Goal: Check status: Check status

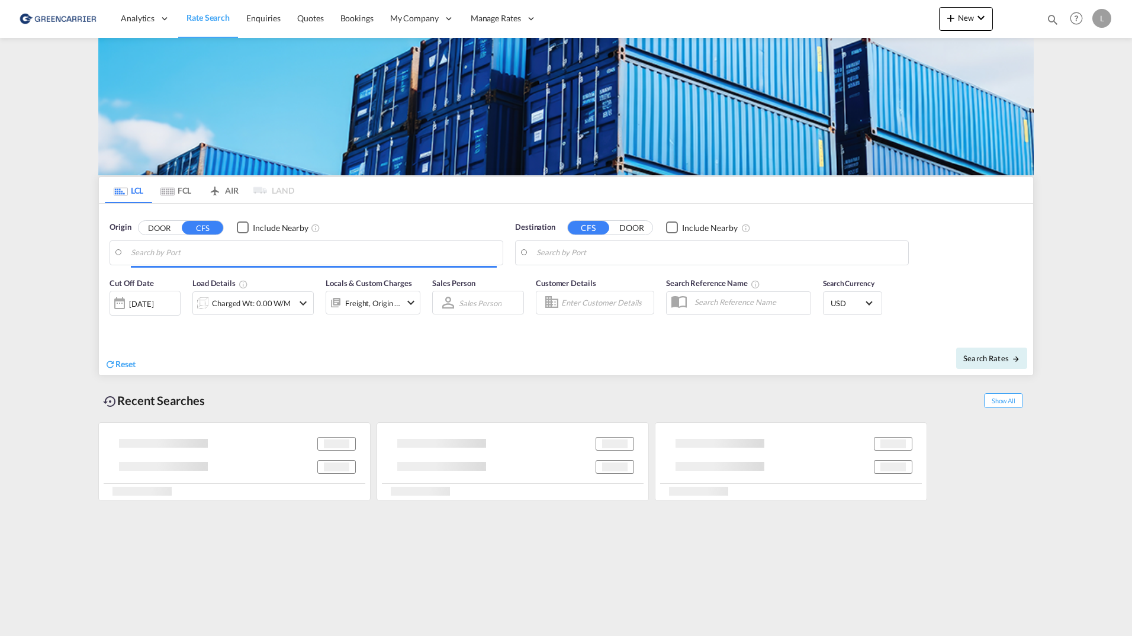
type input "[GEOGRAPHIC_DATA], NOOSL"
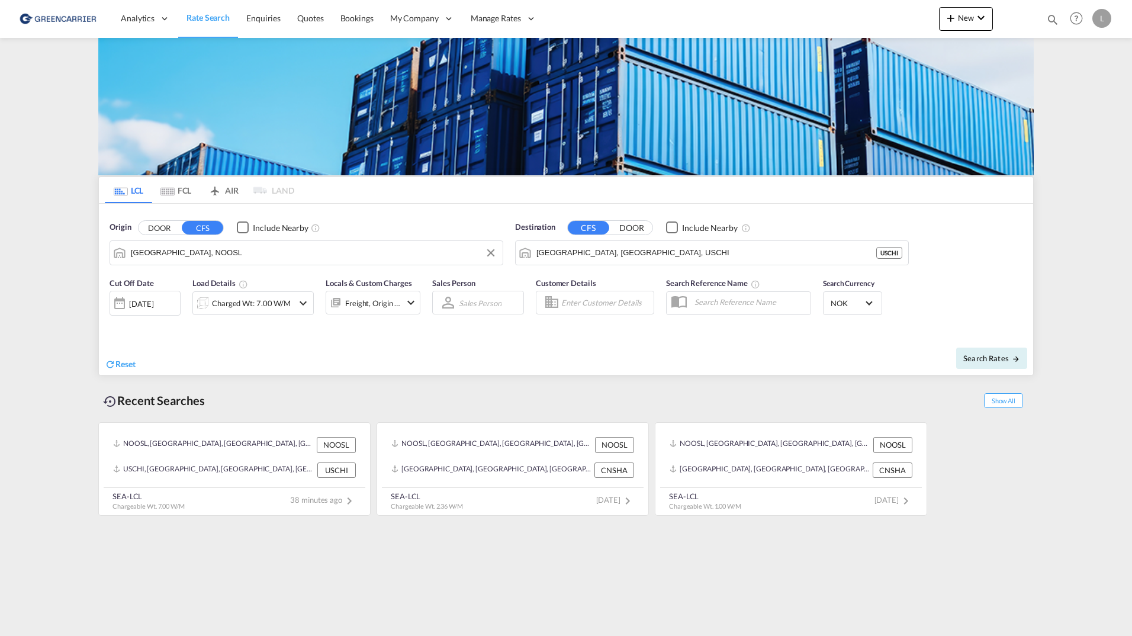
click at [200, 256] on input "Oslo, NOOSL" at bounding box center [314, 253] width 366 height 18
click at [606, 256] on input "Chicago, IL, USCHI" at bounding box center [719, 253] width 366 height 18
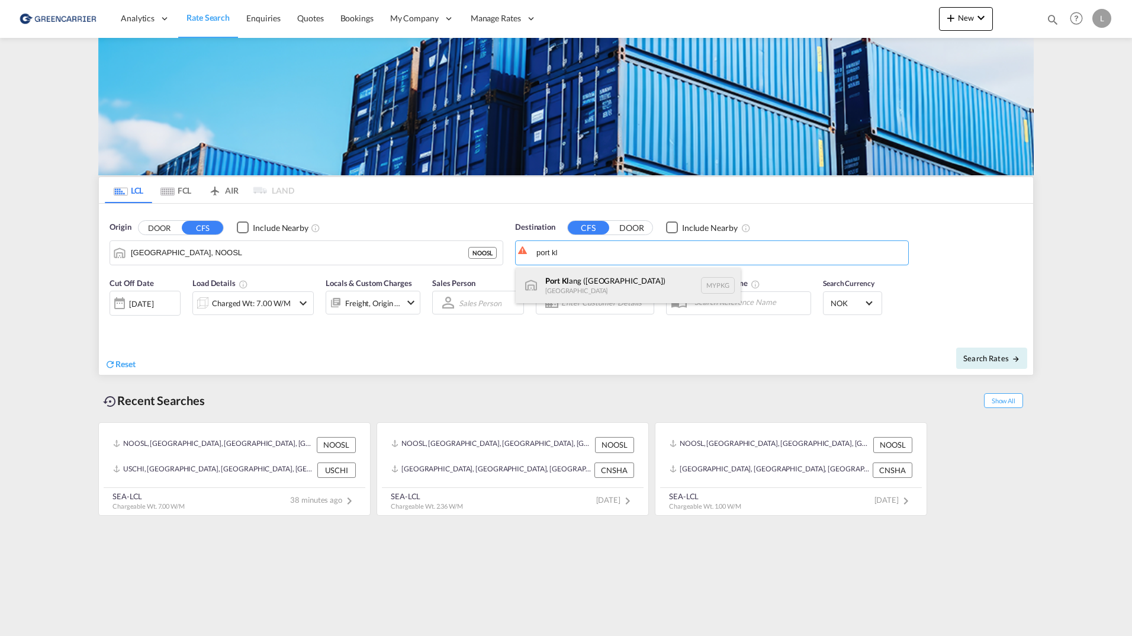
click at [651, 283] on div "Port Kl ang (Pelabuhan Klang) Malaysia MYPKG" at bounding box center [628, 286] width 225 height 36
type input "Port Klang (Pelabuhan Klang), MYPKG"
click at [257, 295] on div "Charged Wt: 7.00 W/M" at bounding box center [251, 303] width 79 height 17
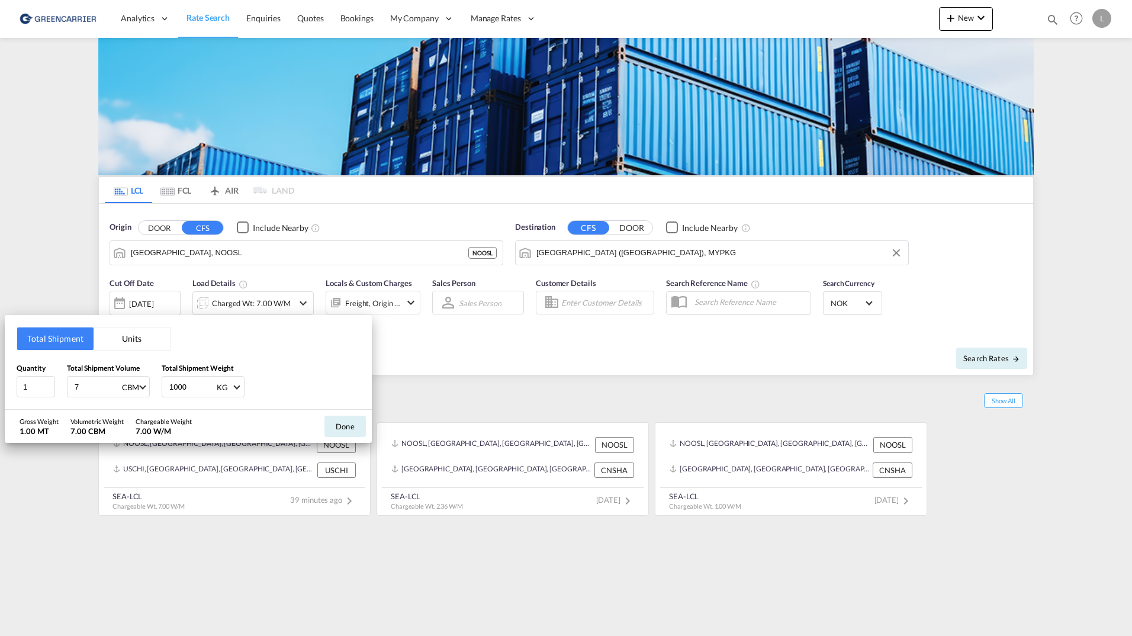
click at [120, 342] on button "Units" at bounding box center [132, 338] width 76 height 22
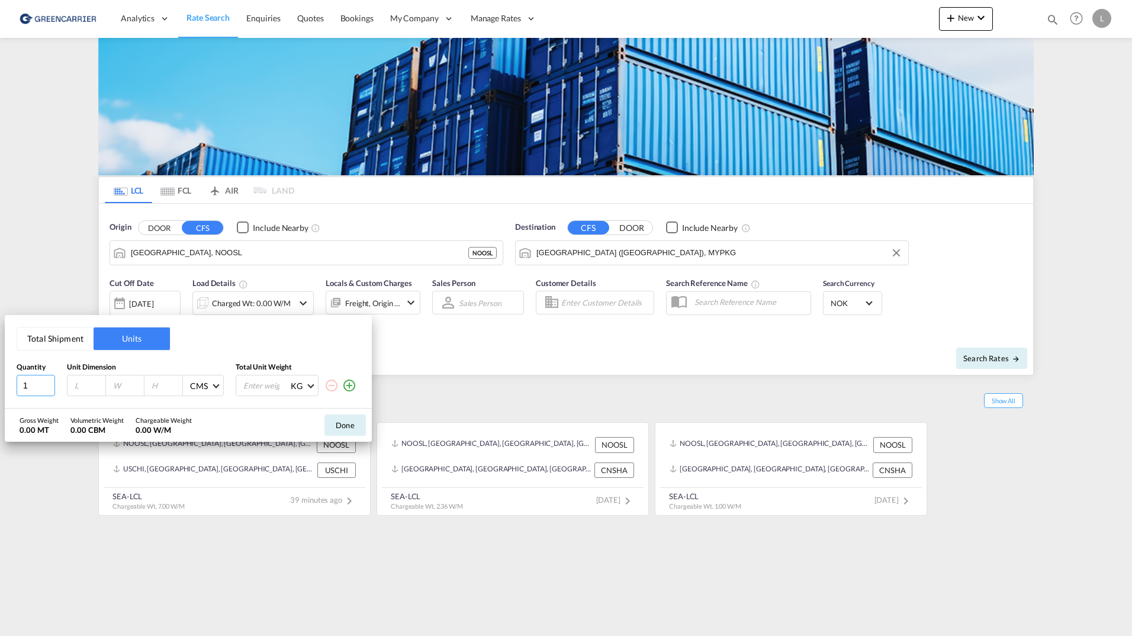
drag, startPoint x: 39, startPoint y: 384, endPoint x: -7, endPoint y: 375, distance: 46.9
click at [0, 375] on html "Analytics Reports Dashboard Rate Search Enquiries Quotes" at bounding box center [566, 318] width 1132 height 636
type input "2"
type input "190"
type input "90"
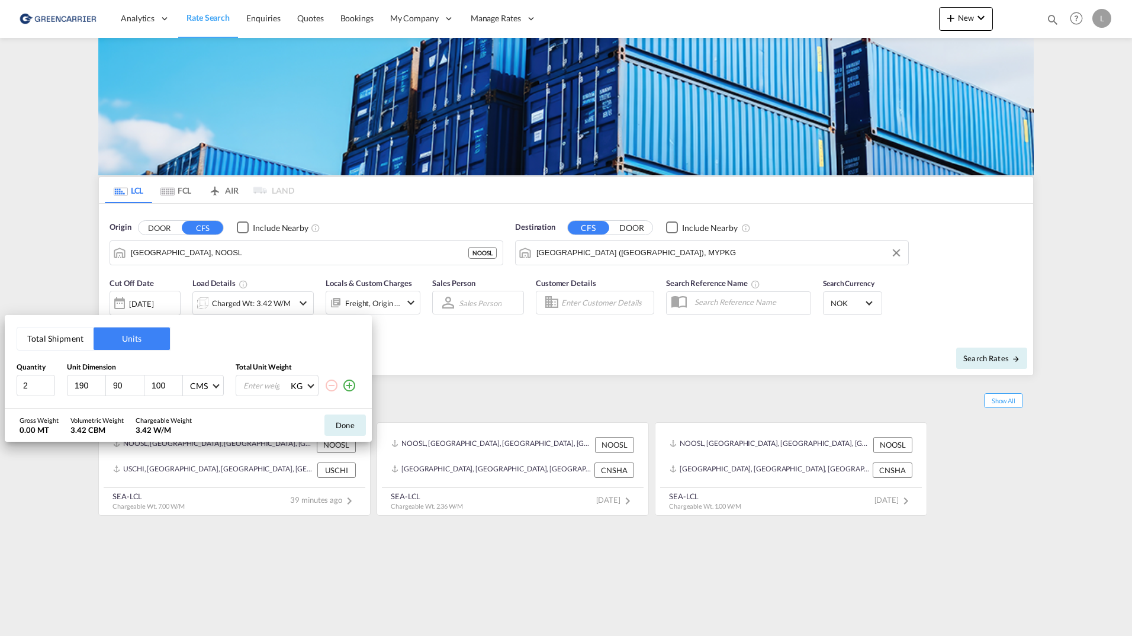
type input "100"
click at [253, 393] on input "number" at bounding box center [265, 385] width 47 height 20
type input "300"
click at [339, 427] on button "Done" at bounding box center [344, 424] width 41 height 21
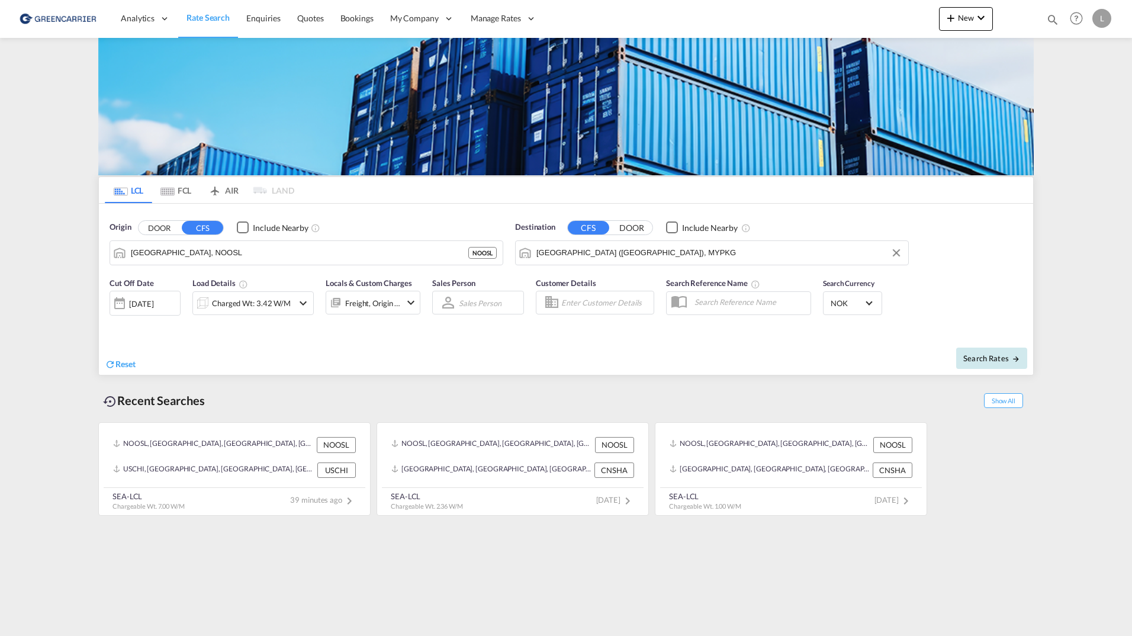
click at [960, 366] on button "Search Rates" at bounding box center [991, 358] width 71 height 21
type input "NOOSL to MYPKG / 13 Oct 2025"
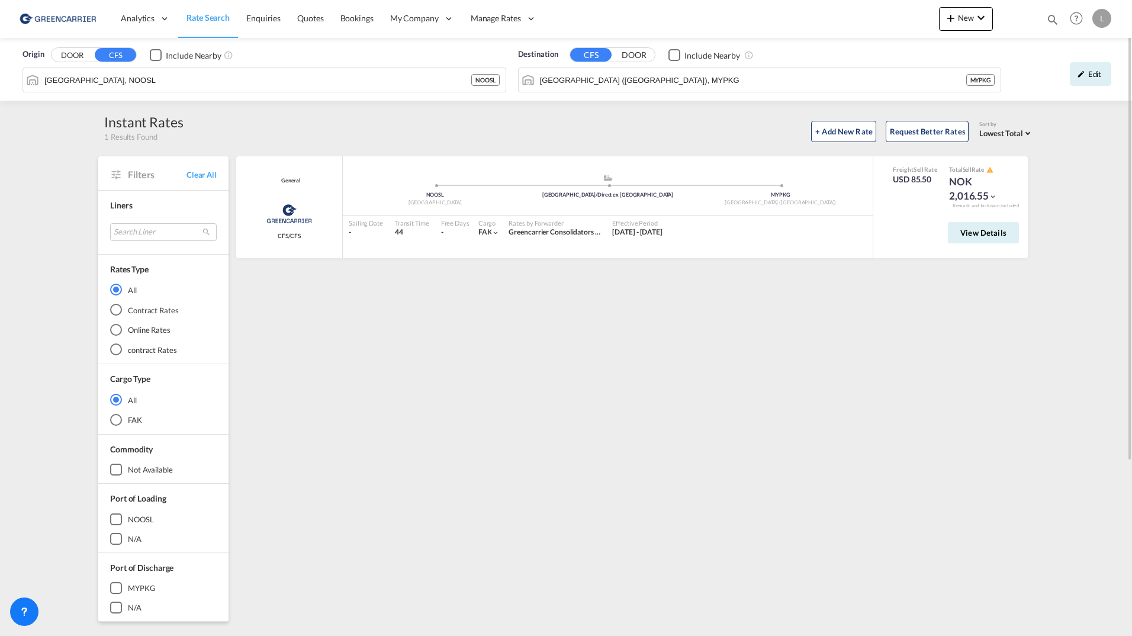
click at [74, 15] on img at bounding box center [58, 18] width 80 height 27
click at [202, 22] on span "Rate Search" at bounding box center [207, 17] width 43 height 10
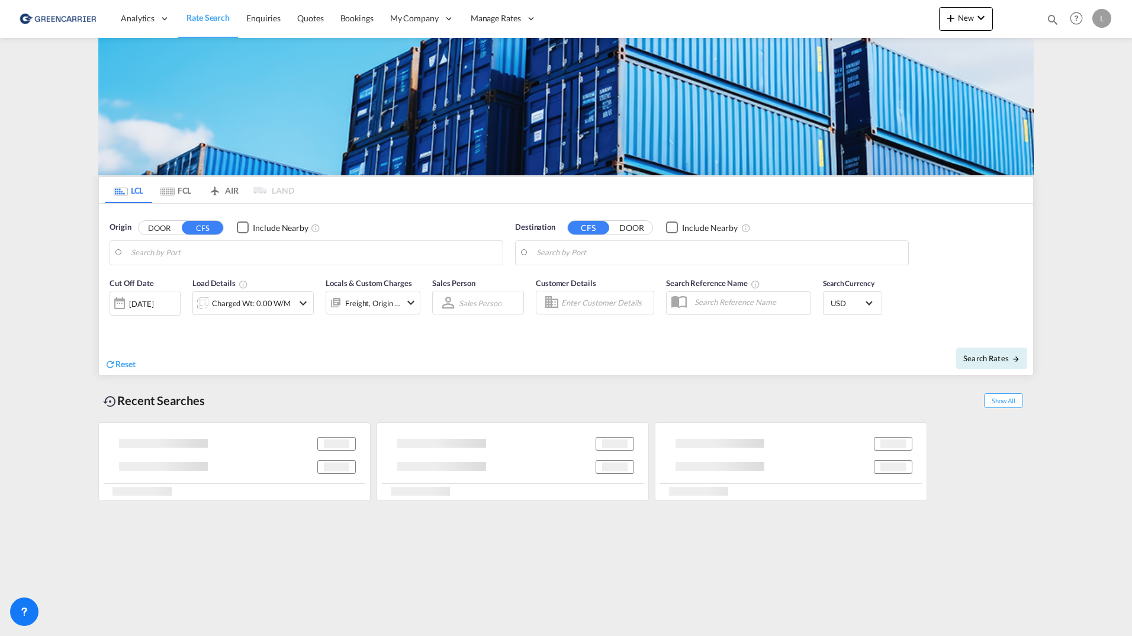
type input "Oslo, NOOSL"
type input "Port Klang (Pelabuhan Klang), MYPKG"
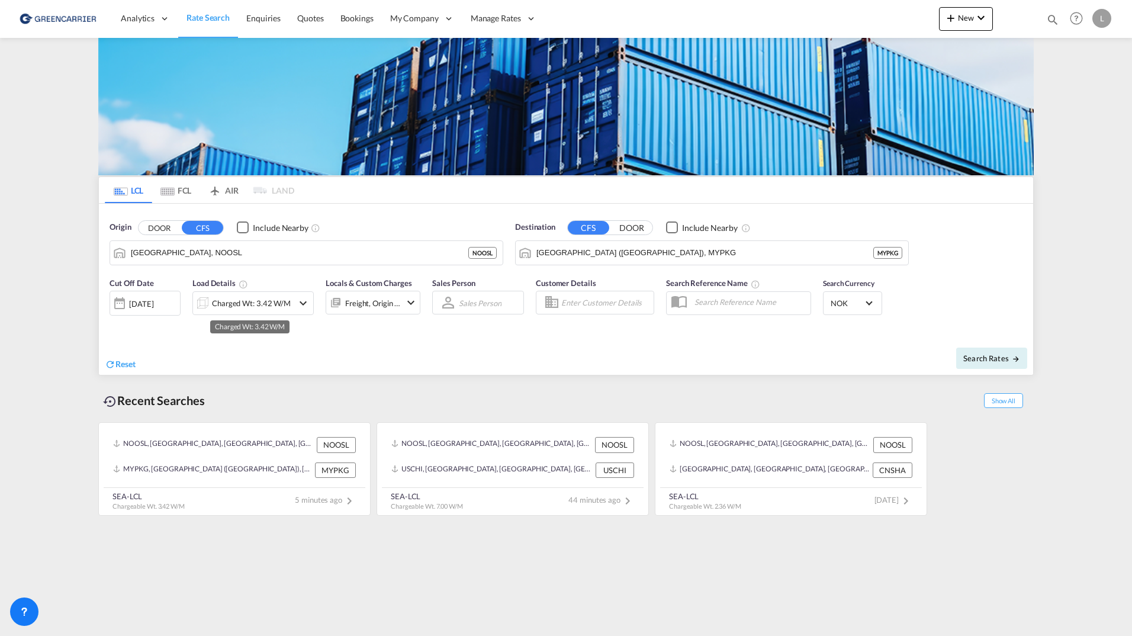
click at [242, 306] on div "Charged Wt: 3.42 W/M" at bounding box center [251, 303] width 79 height 17
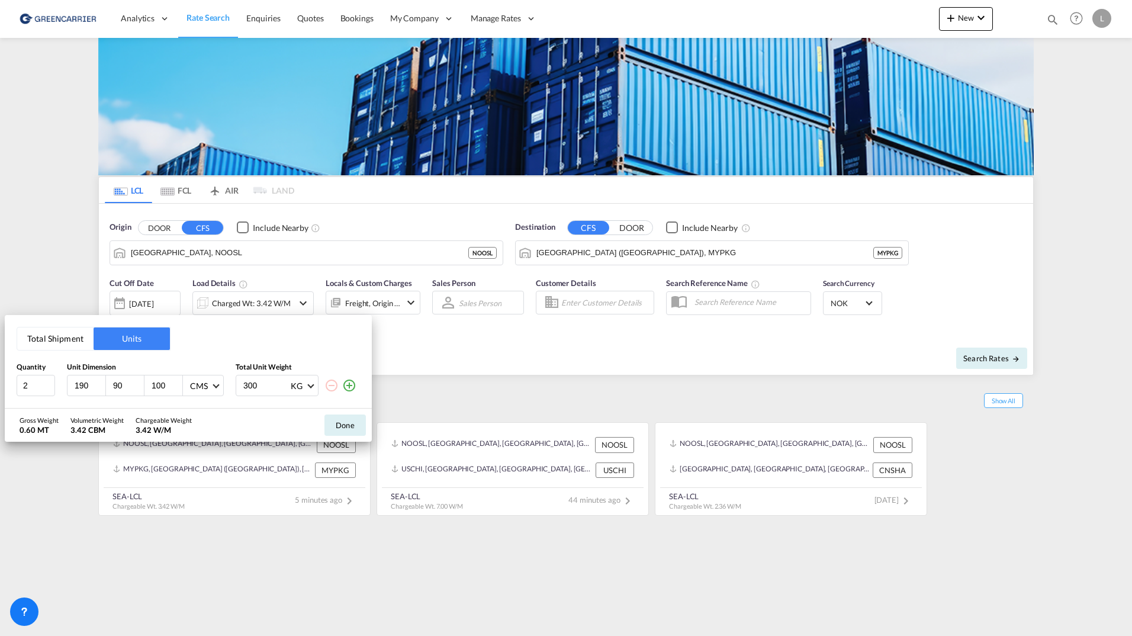
click at [75, 348] on button "Total Shipment" at bounding box center [55, 338] width 76 height 22
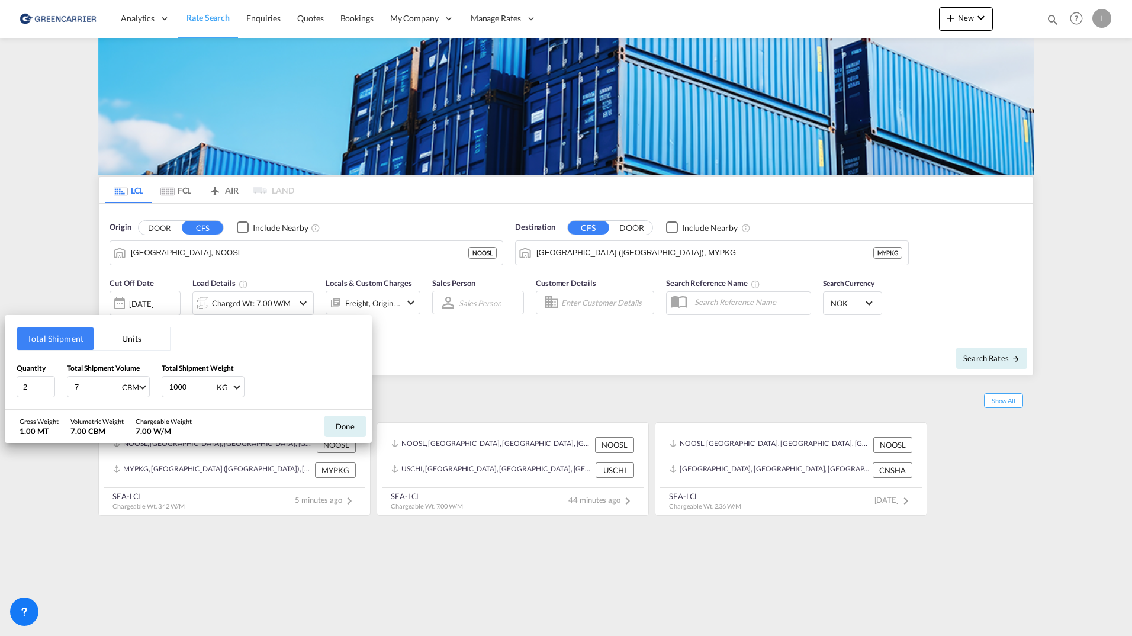
click at [101, 388] on input "7" at bounding box center [96, 387] width 47 height 20
type input "7.5"
drag, startPoint x: 190, startPoint y: 379, endPoint x: 89, endPoint y: 377, distance: 101.3
click at [89, 377] on div "Quantity 2 Total Shipment Volume 7.5 CBM CBM CFT Total Shipment Weight 1000 KG …" at bounding box center [188, 380] width 343 height 36
type input "594"
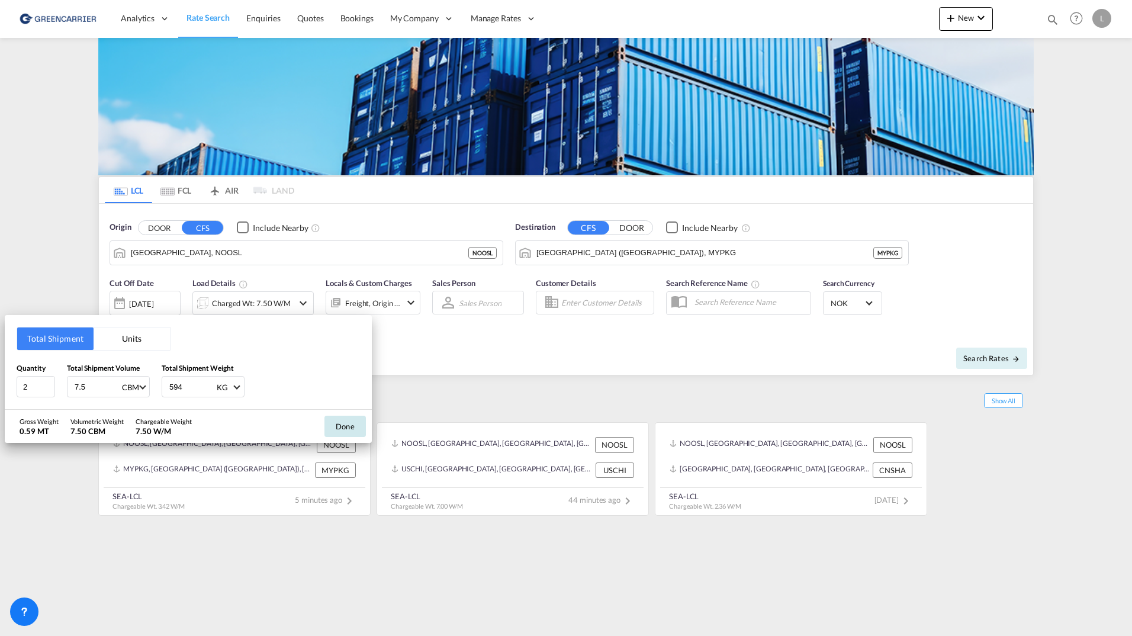
click at [343, 426] on button "Done" at bounding box center [344, 426] width 41 height 21
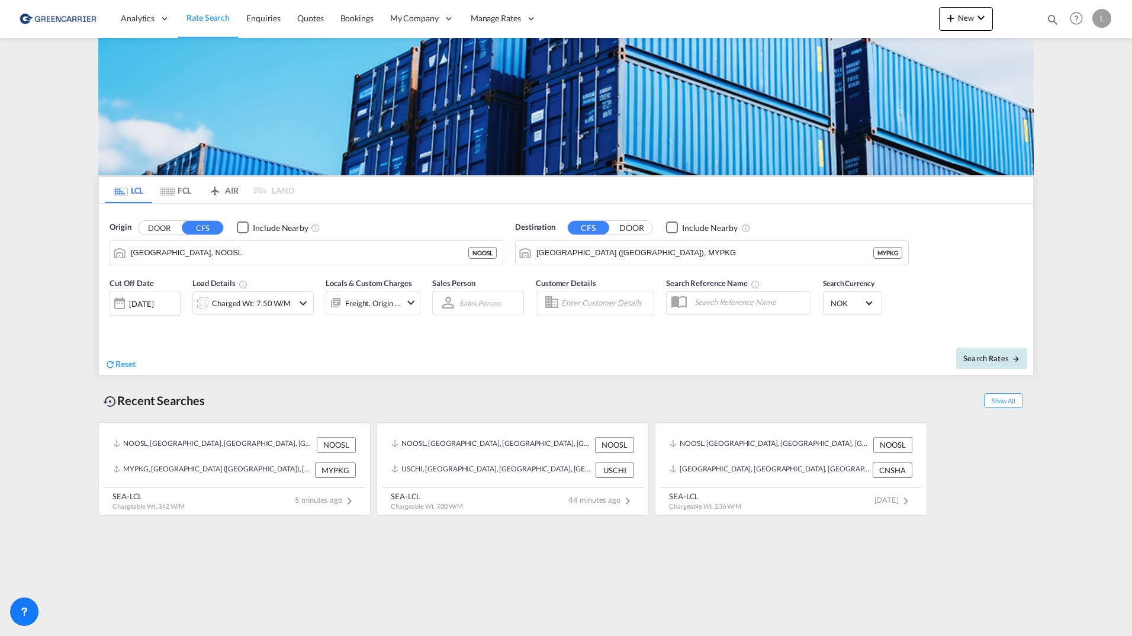
click at [970, 354] on span "Search Rates" at bounding box center [991, 357] width 57 height 9
type input "NOOSL to MYPKG / 13 Oct 2025"
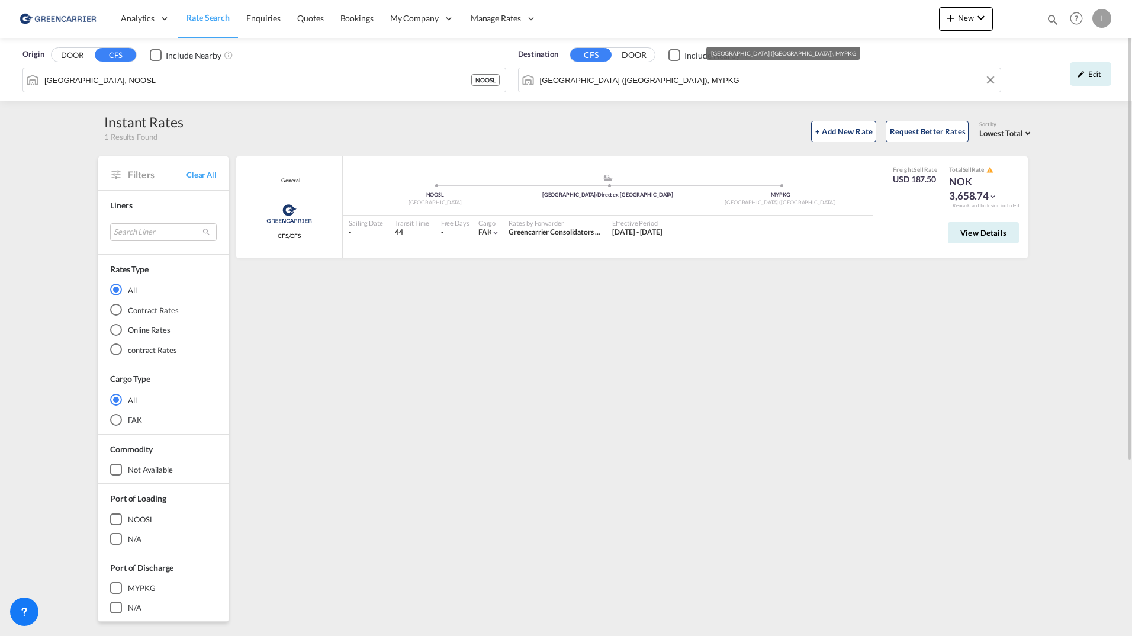
click at [621, 84] on input "Port Klang (Pelabuhan Klang), MYPKG" at bounding box center [767, 80] width 455 height 18
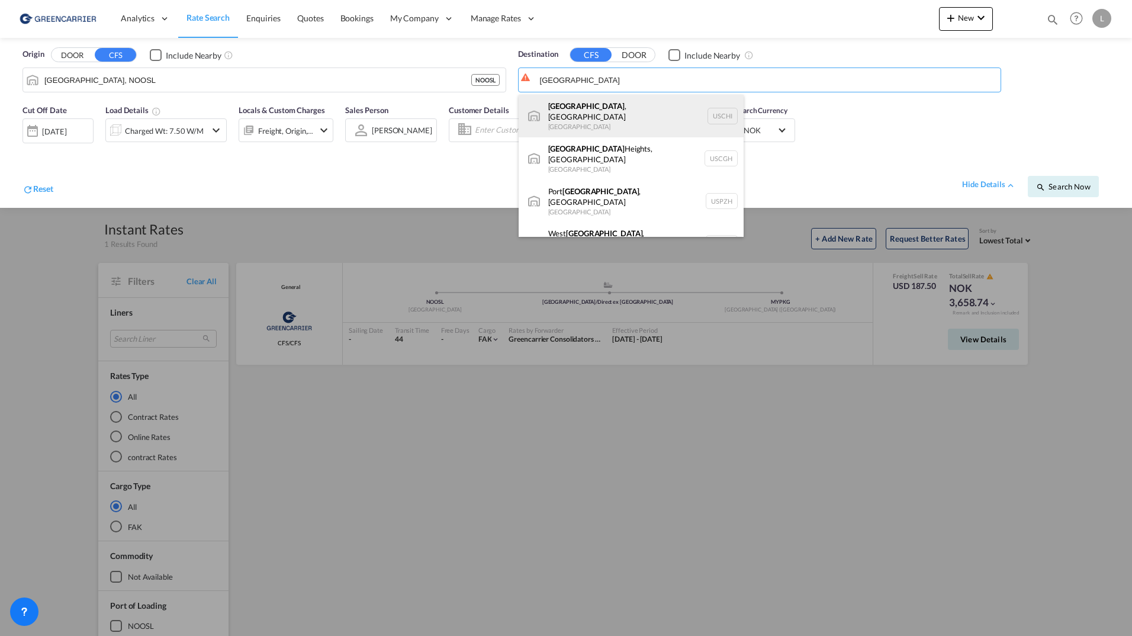
click at [625, 107] on div "Chicago , IL United States USCHI" at bounding box center [631, 116] width 225 height 43
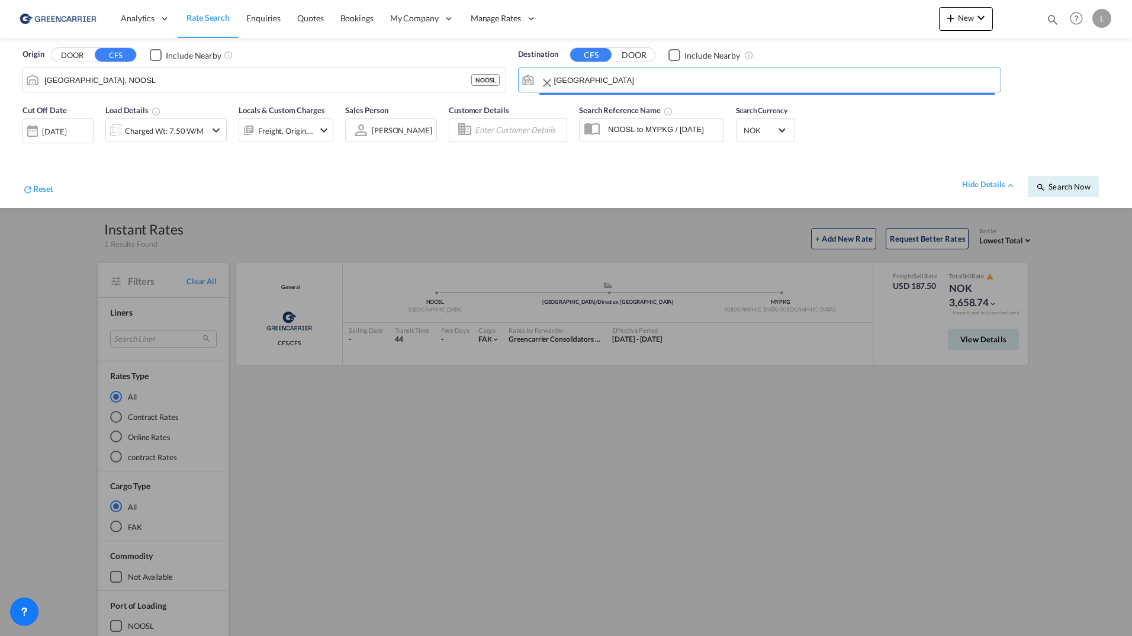
type input "Chicago, IL, USCHI"
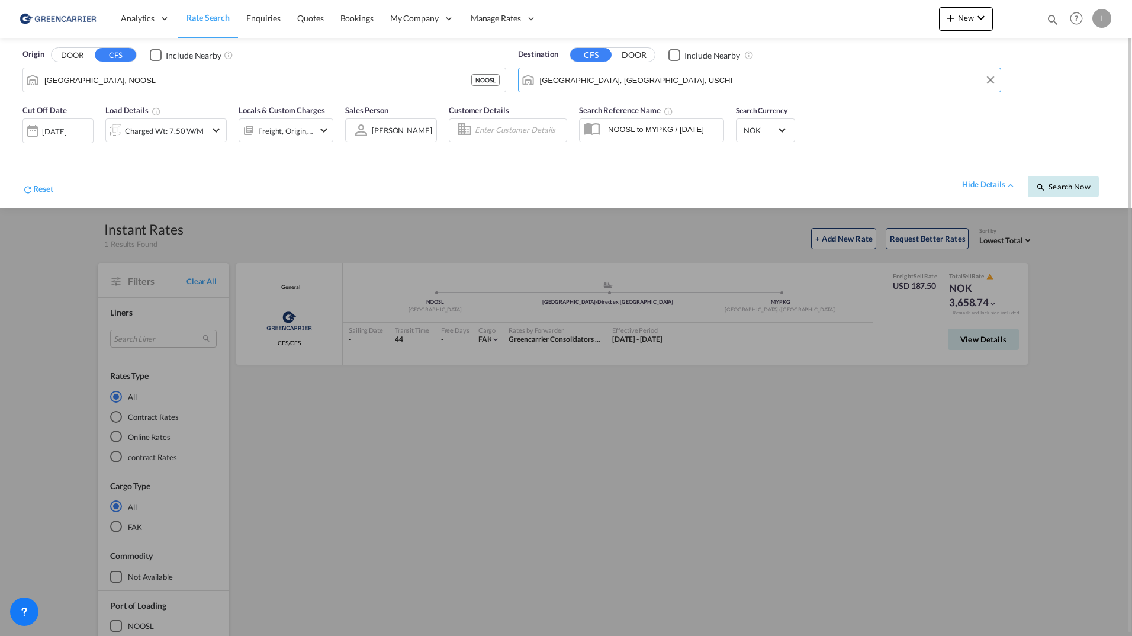
click at [1034, 185] on button "Search Now" at bounding box center [1063, 186] width 71 height 21
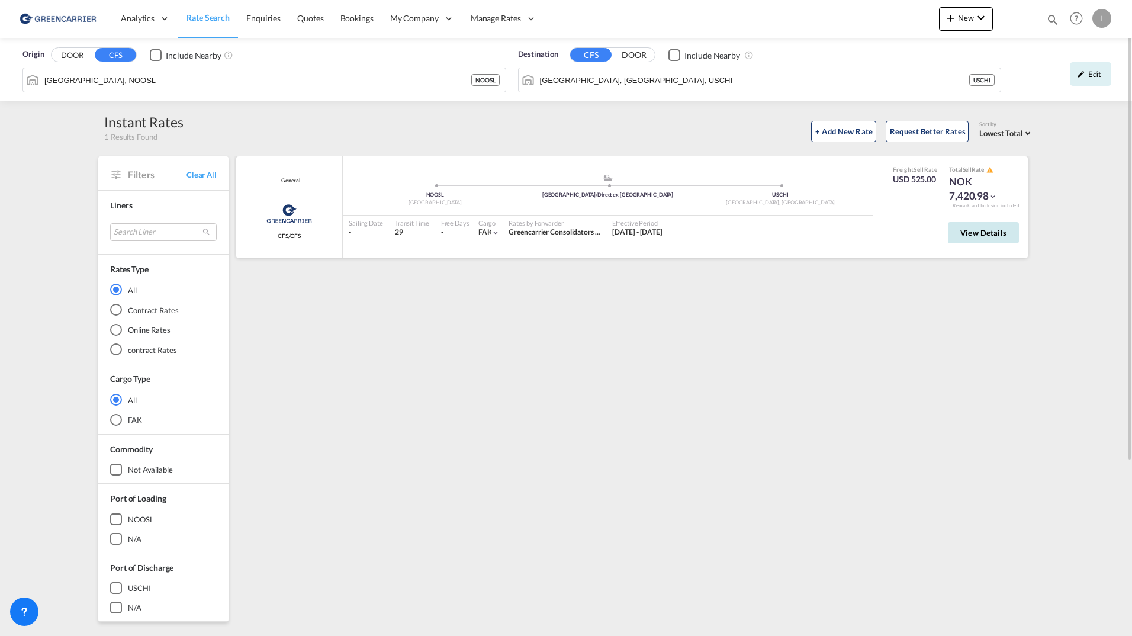
click at [998, 237] on span "View Details" at bounding box center [983, 232] width 46 height 9
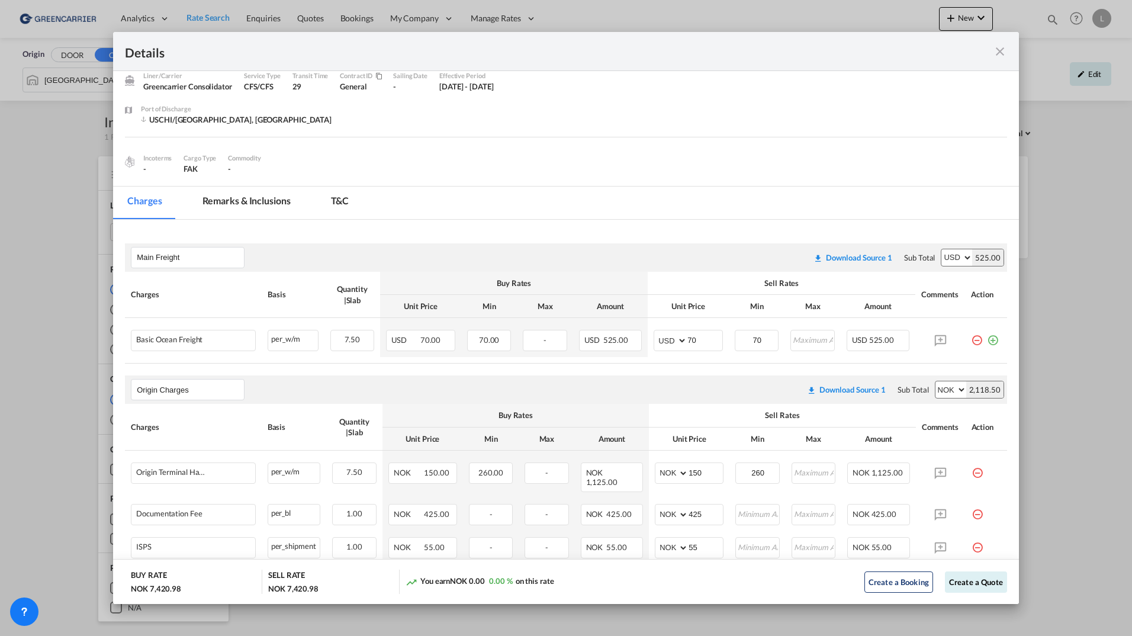
scroll to position [7, 0]
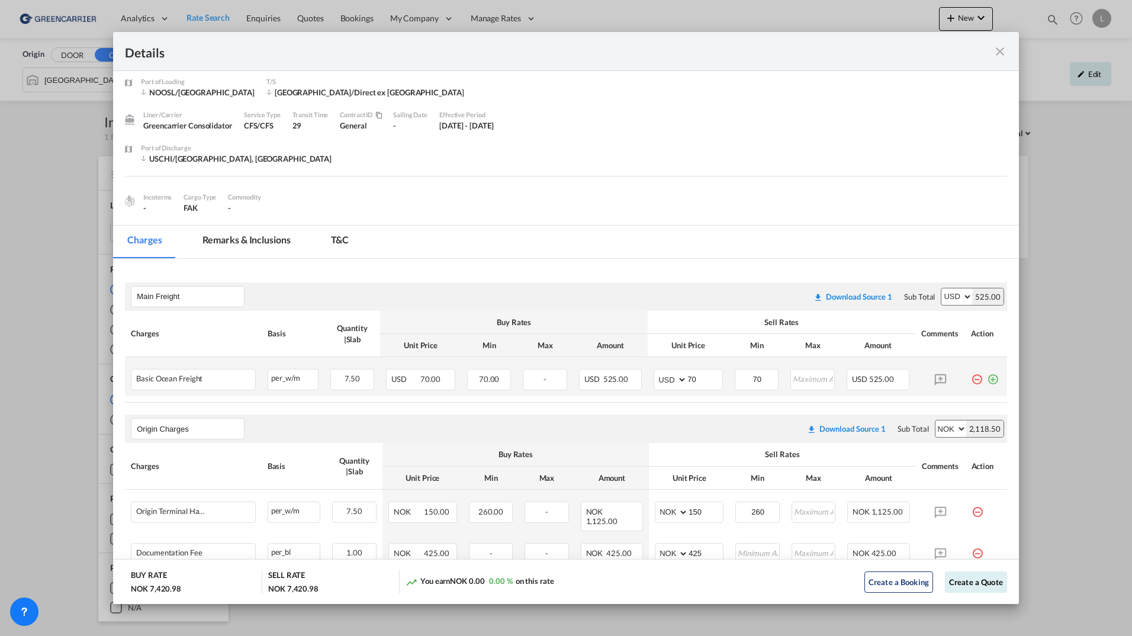
click at [987, 381] on md-icon "icon-plus-circle-outline green-400-fg" at bounding box center [993, 375] width 12 height 12
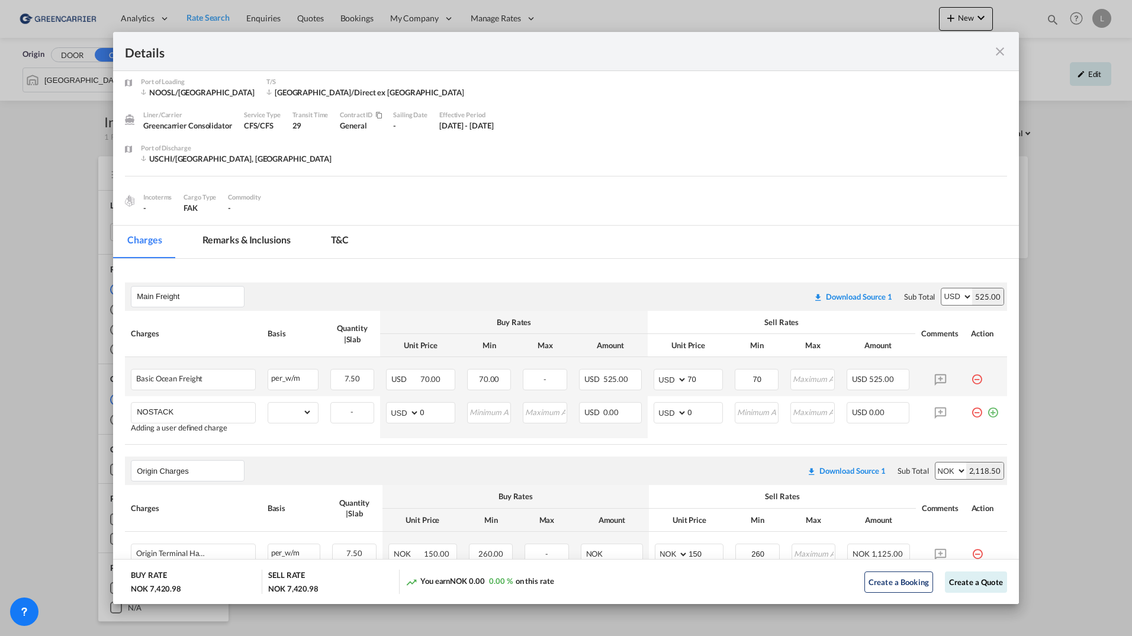
drag, startPoint x: 194, startPoint y: 413, endPoint x: 56, endPoint y: 396, distance: 138.4
click at [56, 397] on div "Details Port of Loading NOOSL/Oslo T/S Hamburg/Direct ex Hamburg Liner/Carrier …" at bounding box center [566, 318] width 1132 height 636
click at [220, 436] on span "NON STACKABLE CHARGES" at bounding box center [197, 434] width 105 height 10
type input "NON STACKABLE CHARGES"
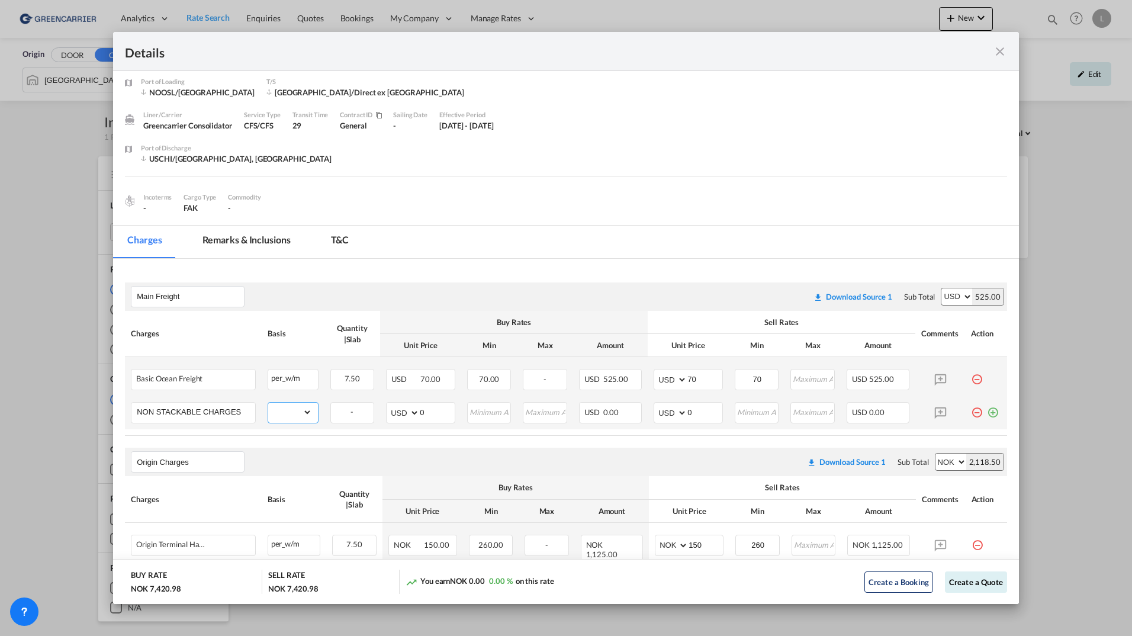
click at [288, 407] on select "gross_weight volumetric_weight per_shipment per_bl per_km per_hawb per_kg flat …" at bounding box center [289, 412] width 43 height 19
select select "per_shipment"
click at [268, 403] on select "gross_weight volumetric_weight per_shipment per_bl per_km per_hawb per_kg flat …" at bounding box center [289, 412] width 43 height 19
drag, startPoint x: 429, startPoint y: 407, endPoint x: 381, endPoint y: 407, distance: 48.0
click at [381, 407] on td "AED AFN ALL AMD ANG AOA ARS AUD AWG AZN BAM BBD BDT BGN BHD BIF BMD BND BOB BRL…" at bounding box center [420, 412] width 81 height 33
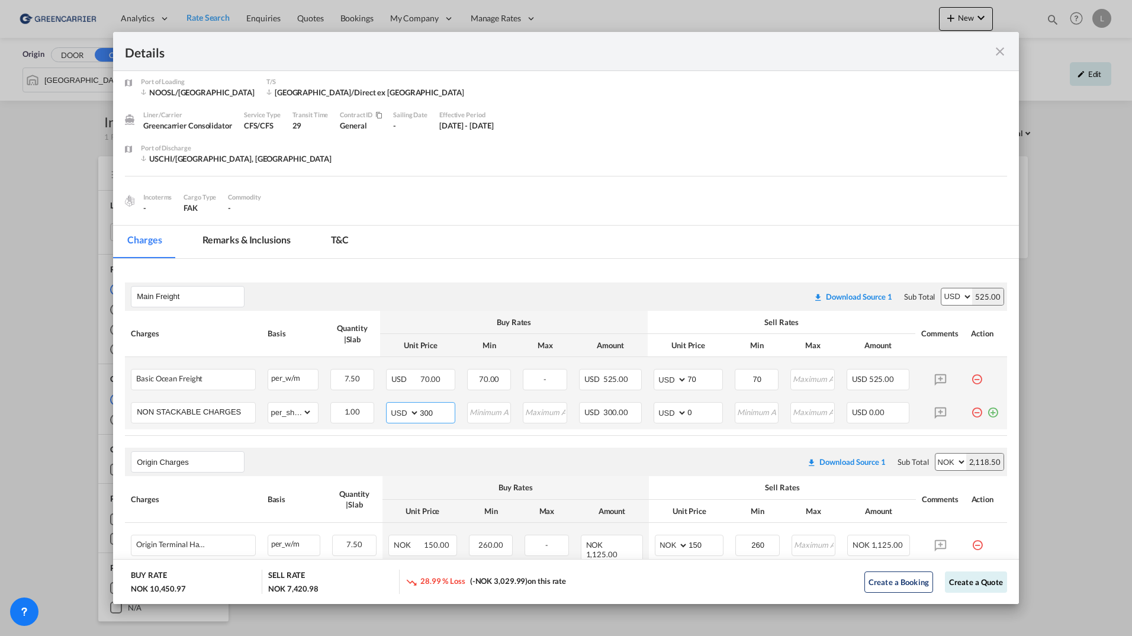
type input "300"
drag, startPoint x: 692, startPoint y: 411, endPoint x: 636, endPoint y: 410, distance: 55.7
click at [636, 411] on tr "NON STACKABLE CHARGES Please Enter Already Exists gross_weight volumetric_weigh…" at bounding box center [566, 412] width 882 height 33
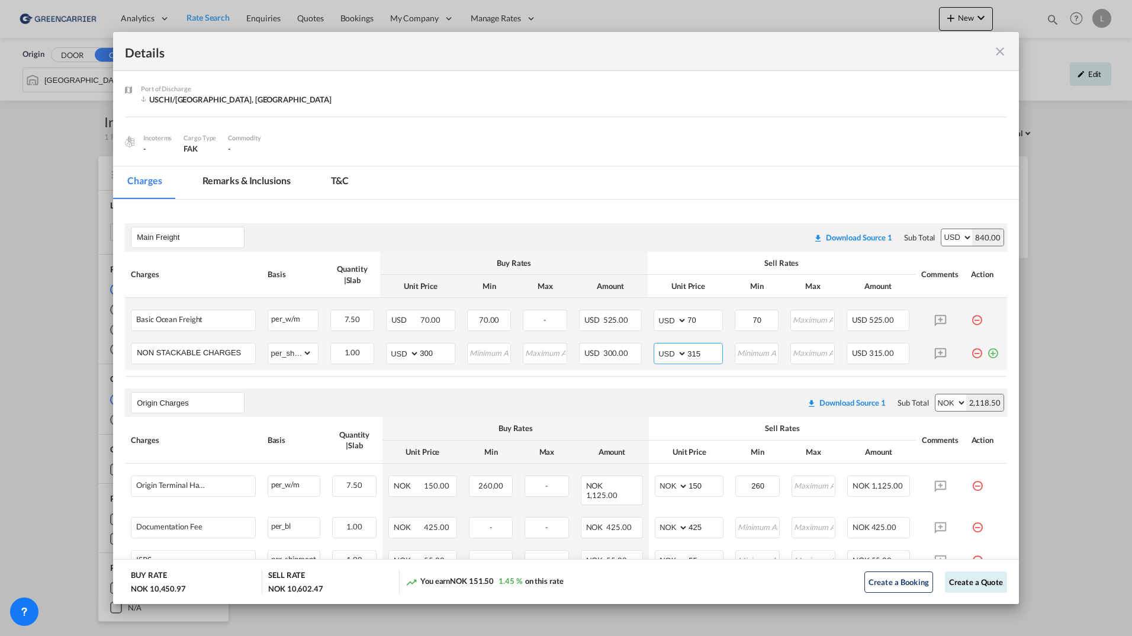
click at [702, 353] on input "315" at bounding box center [704, 352] width 35 height 18
type input "300"
click at [979, 593] on div "Create a Booking Create a Quote" at bounding box center [856, 582] width 301 height 24
click at [979, 588] on button "Create a Quote" at bounding box center [976, 581] width 62 height 21
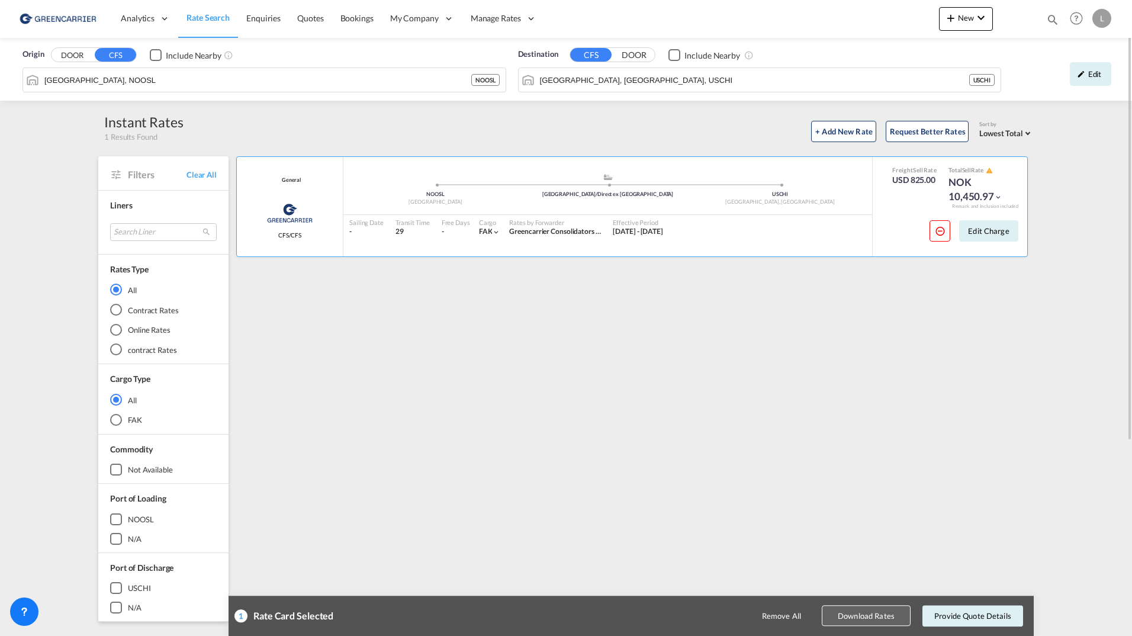
click at [874, 613] on button "Download Rates" at bounding box center [866, 616] width 89 height 21
click at [363, 22] on span "Bookings" at bounding box center [356, 18] width 33 height 10
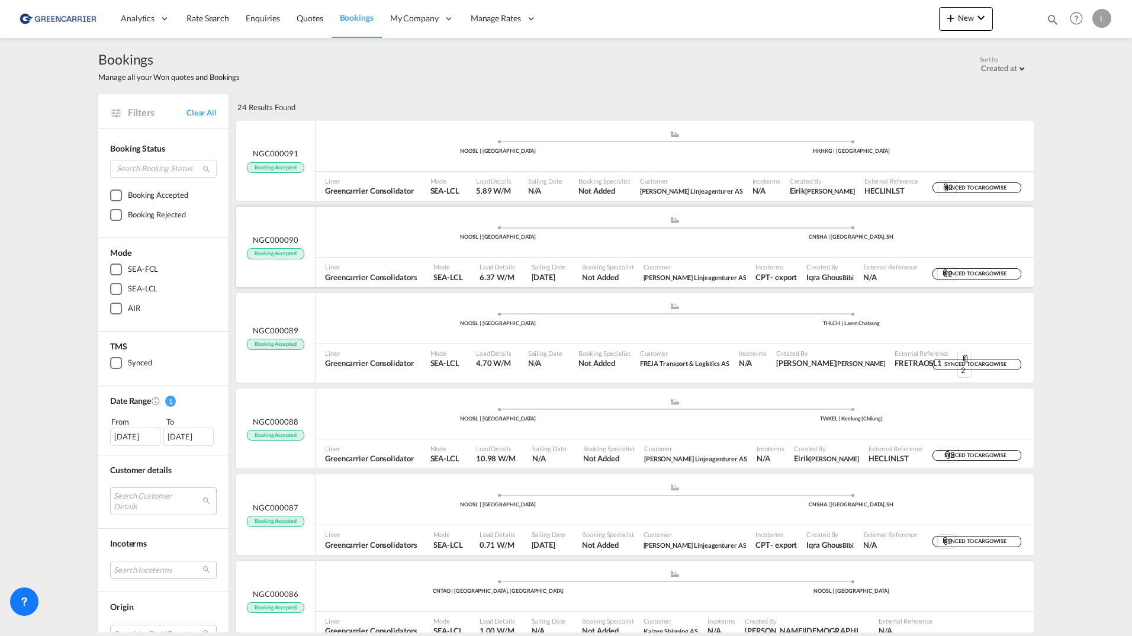
click at [394, 234] on div "NOOSL | [GEOGRAPHIC_DATA]" at bounding box center [497, 237] width 353 height 8
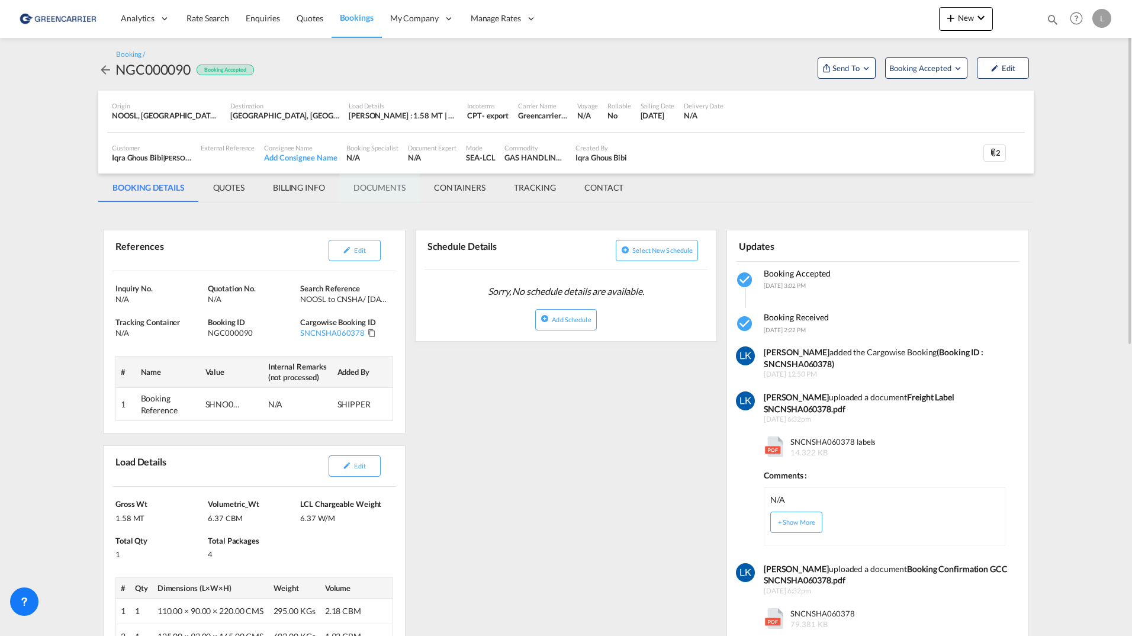
click at [393, 188] on md-tab-item "DOCUMENTS" at bounding box center [379, 187] width 81 height 28
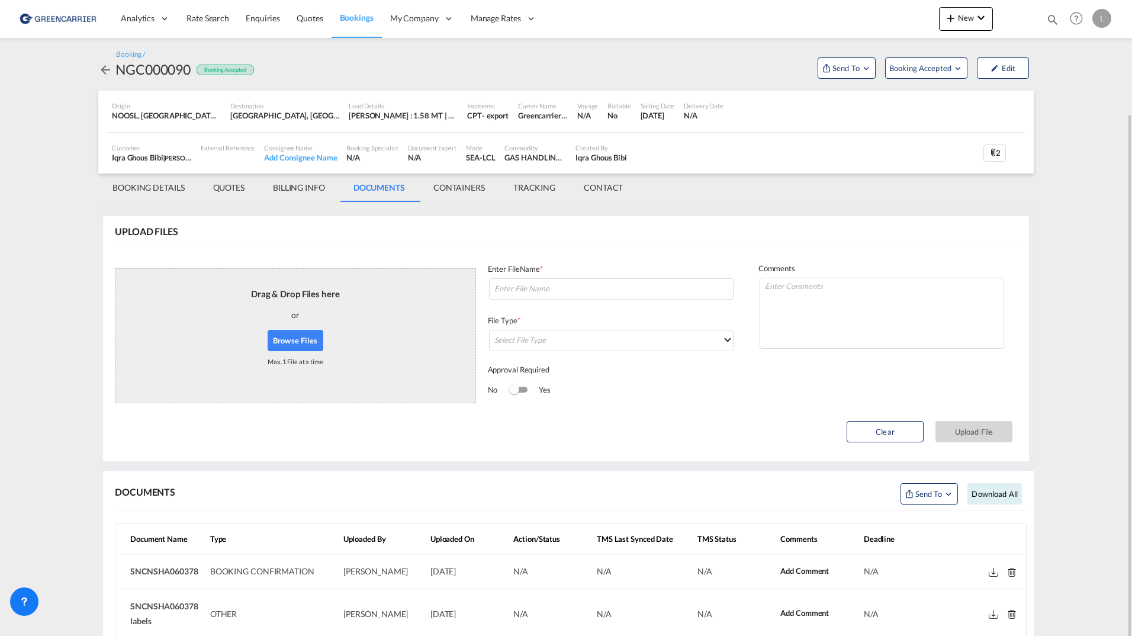
scroll to position [66, 0]
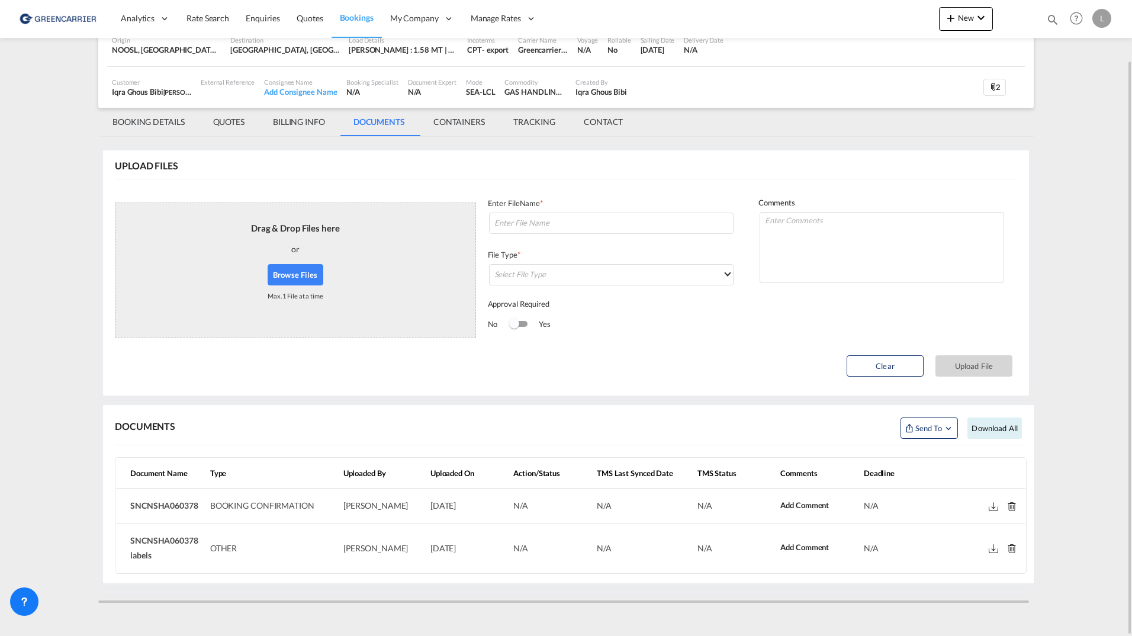
click at [993, 506] on md-icon at bounding box center [993, 506] width 9 height 9
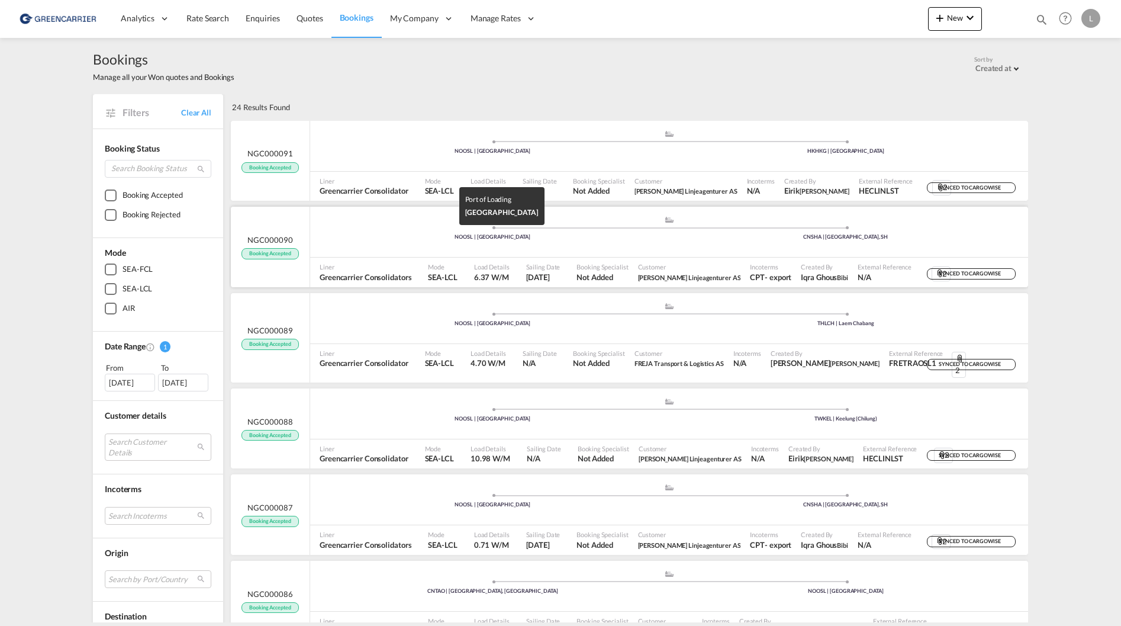
click at [400, 239] on div "NOOSL | [GEOGRAPHIC_DATA]" at bounding box center [492, 237] width 353 height 8
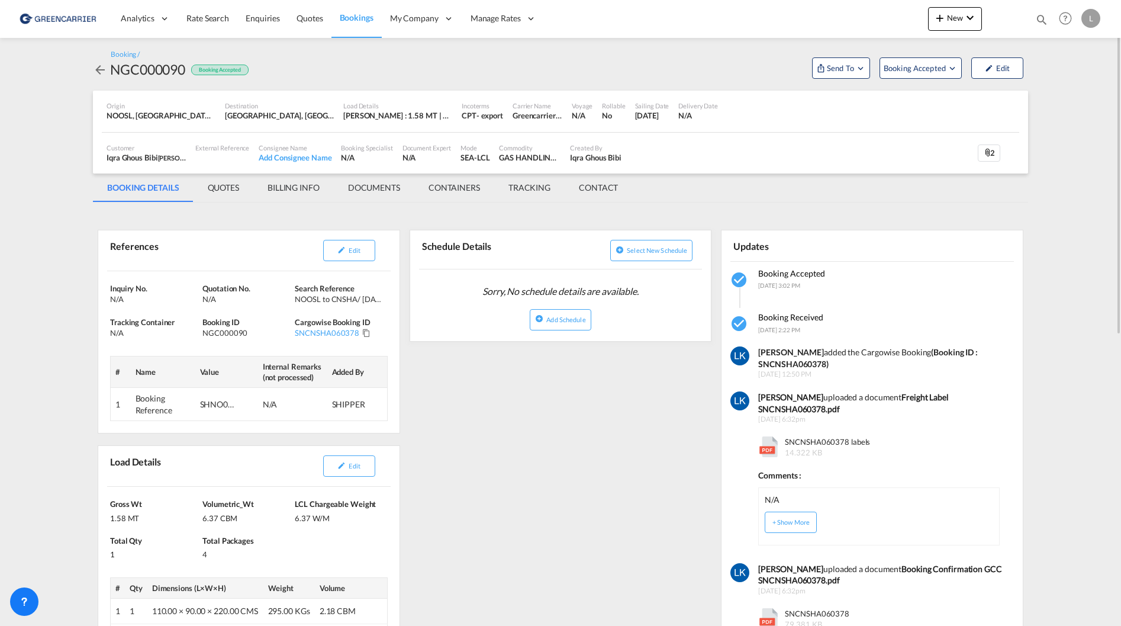
click at [793, 365] on strong "(Booking ID : SNCNSHA060378)" at bounding box center [868, 358] width 220 height 22
copy strong "SNCNSHA060378"
click at [393, 177] on md-tab-item "DOCUMENTS" at bounding box center [374, 187] width 81 height 28
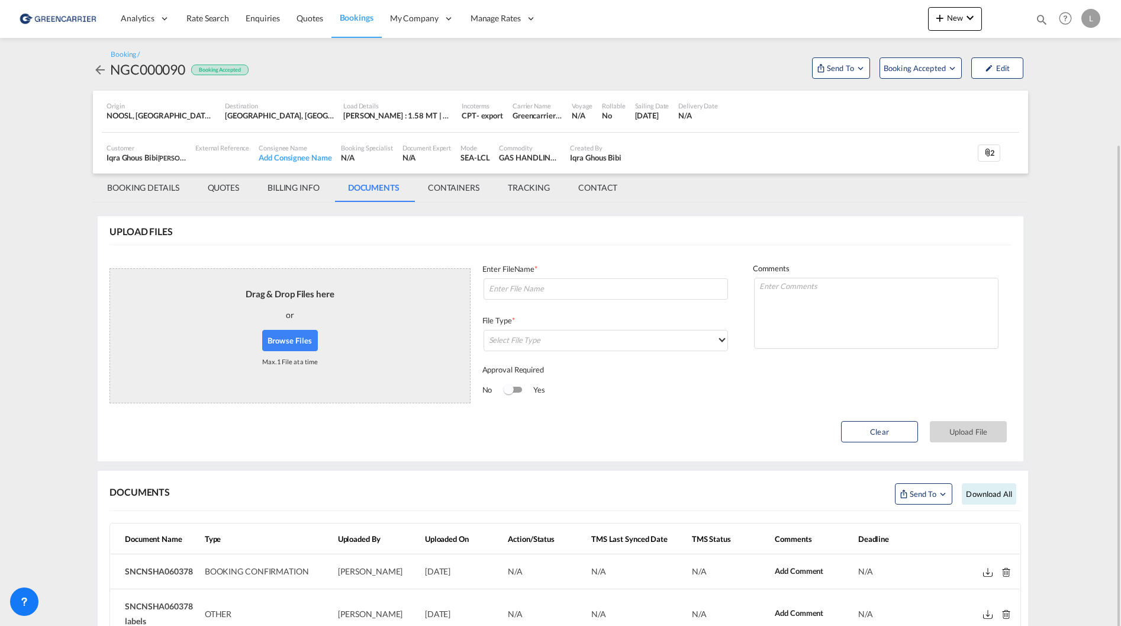
scroll to position [76, 0]
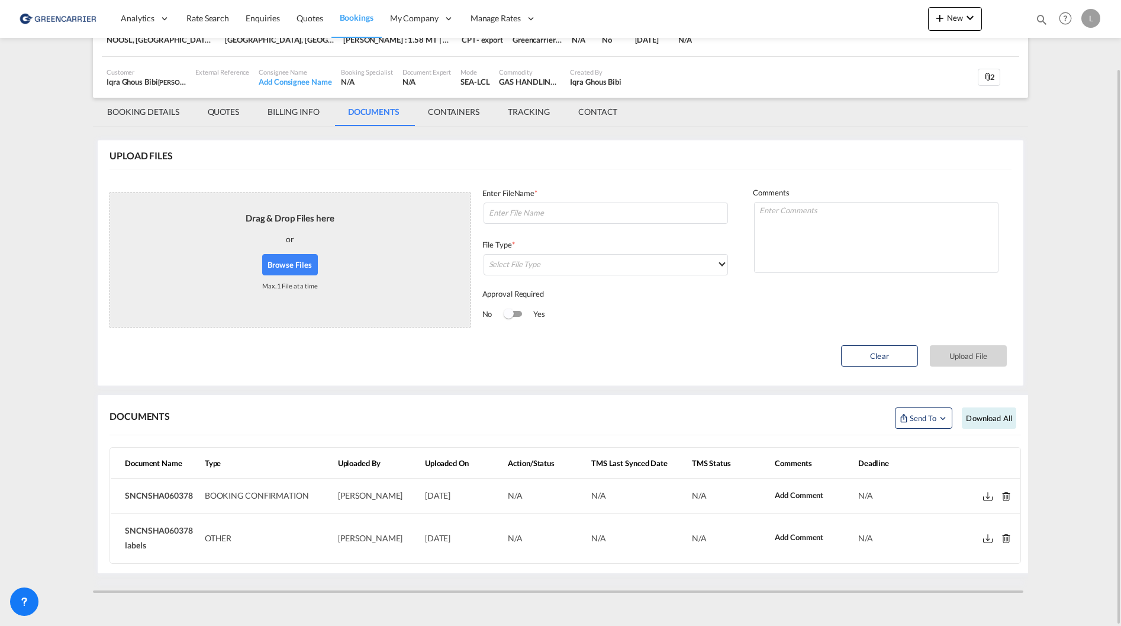
click at [985, 496] on md-icon at bounding box center [987, 496] width 9 height 9
click at [988, 537] on md-icon at bounding box center [987, 538] width 9 height 9
